Goal: Share content

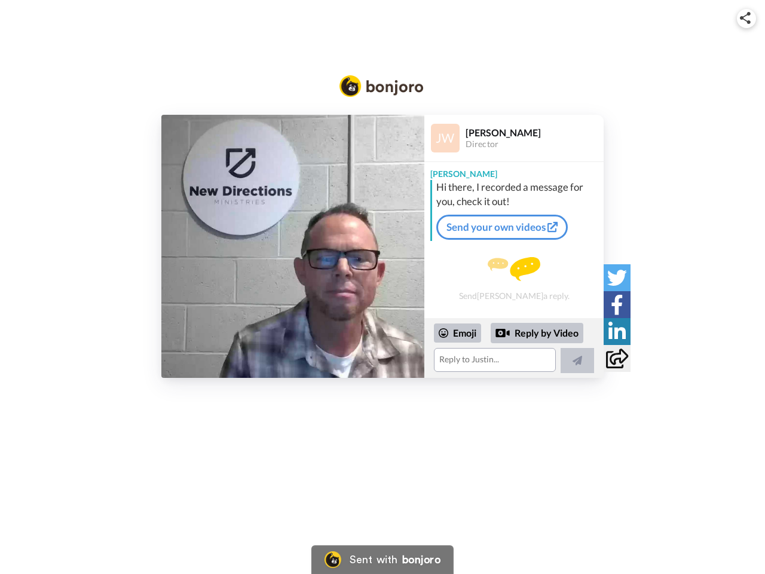
click at [747, 18] on img at bounding box center [745, 18] width 11 height 12
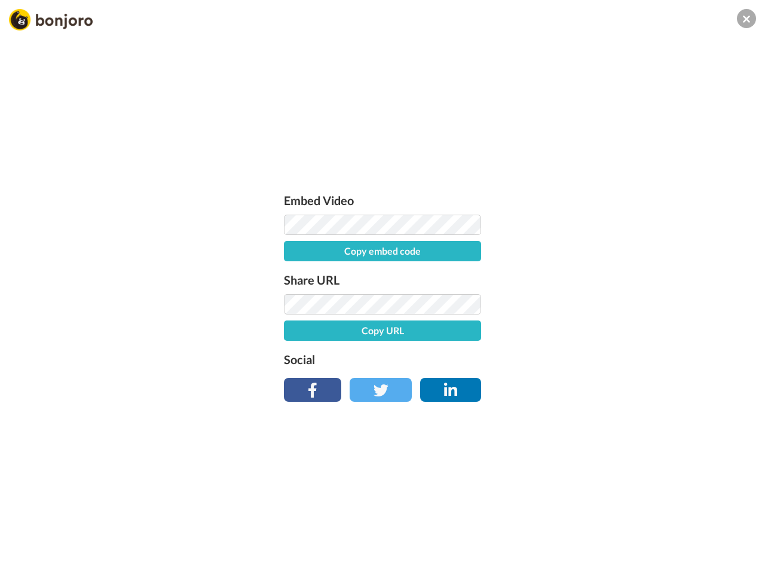
click at [293, 246] on button "Copy embed code" at bounding box center [382, 251] width 197 height 20
click at [514, 348] on div "Embed Video Embed code copied! Share URL Copy URL Social" at bounding box center [382, 352] width 765 height 574
click at [458, 333] on button "Copy URL" at bounding box center [382, 331] width 197 height 20
click at [538, 333] on div "Embed Video Embed code copied! Share URL Copy URL Social" at bounding box center [382, 352] width 765 height 574
click at [578, 361] on div "Embed Video Embed code copied! Share URL URL copied! Social" at bounding box center [382, 352] width 765 height 574
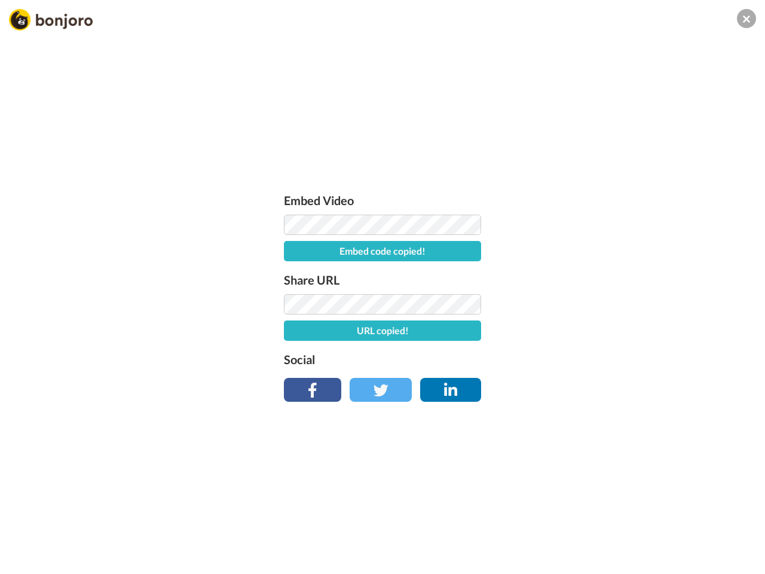
click at [617, 277] on div "Embed Video Embed code copied! Share URL URL copied! Social" at bounding box center [382, 352] width 765 height 574
click at [617, 304] on div "Embed Video Embed code copied! Share URL URL copied! Social" at bounding box center [382, 352] width 765 height 574
click at [617, 331] on div "Embed Video Embed code copied! Share URL URL copied! Social" at bounding box center [382, 352] width 765 height 574
click at [617, 358] on div "Embed Video Embed code copied! Share URL URL copied! Social" at bounding box center [382, 352] width 765 height 574
